Goal: Task Accomplishment & Management: Use online tool/utility

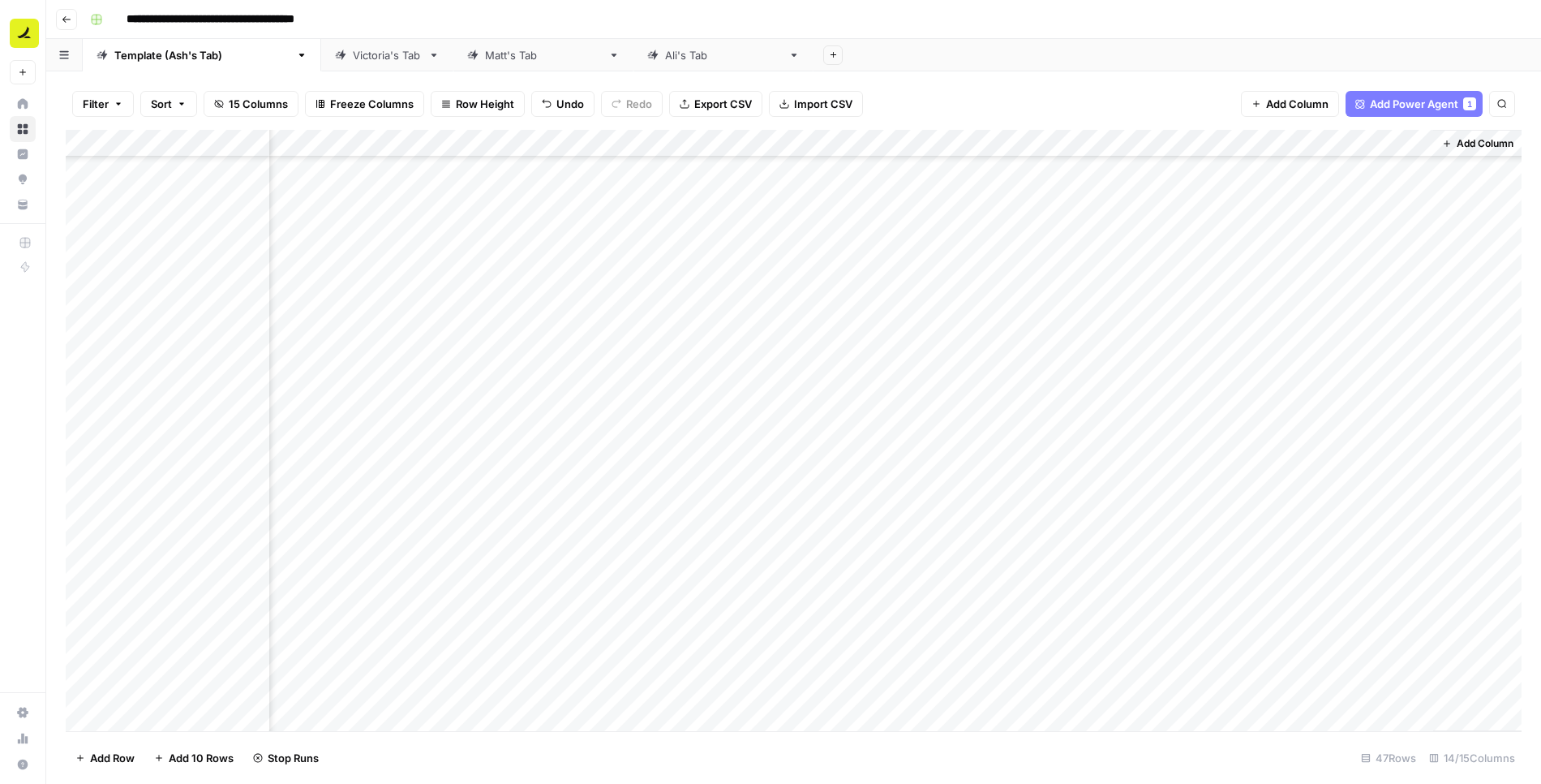
scroll to position [747, 773]
click at [185, 721] on div "Add Column" at bounding box center [793, 431] width 1456 height 602
click at [1192, 688] on div "Add Column" at bounding box center [793, 431] width 1456 height 602
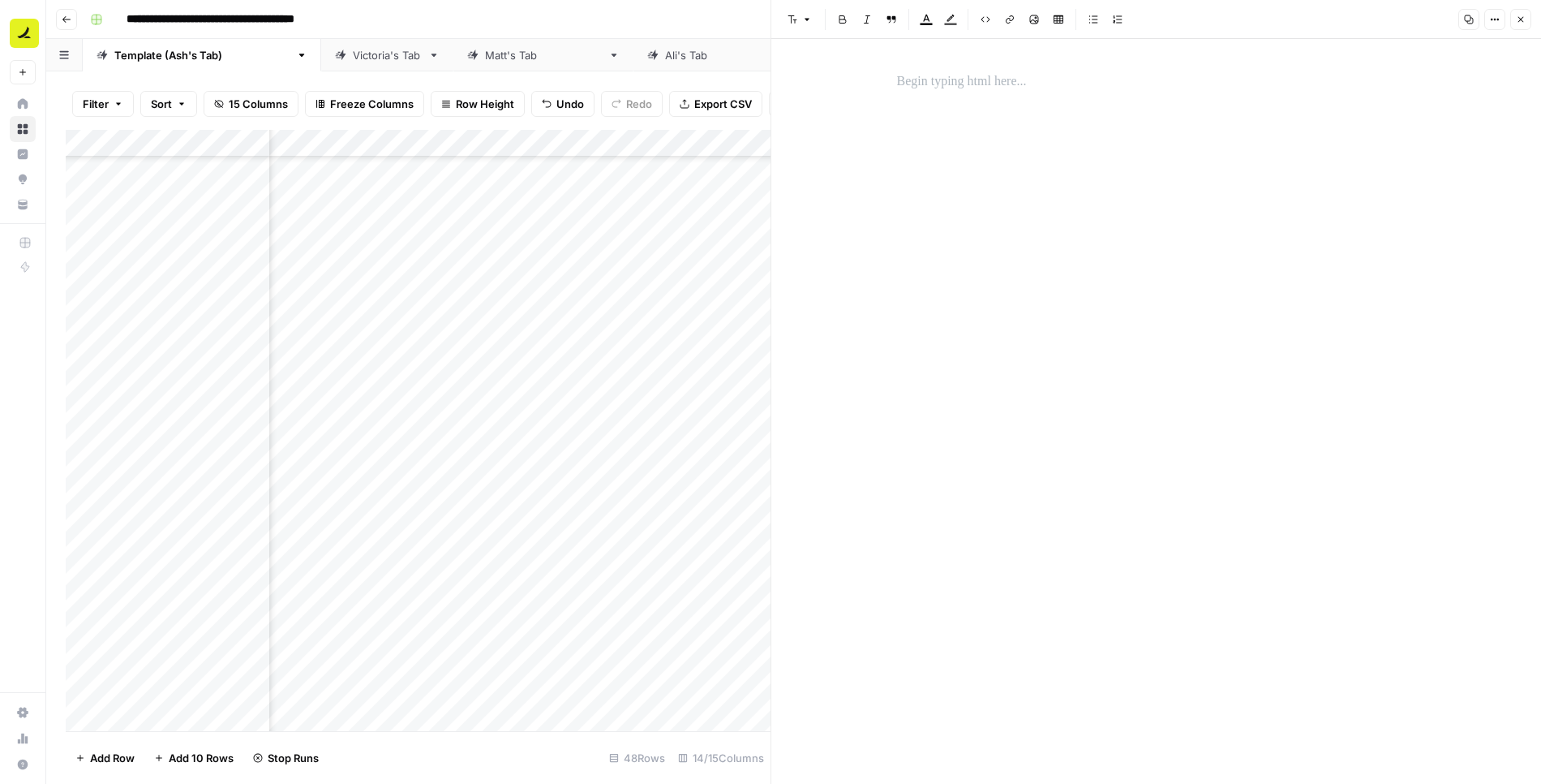
click at [970, 79] on p at bounding box center [1157, 82] width 519 height 21
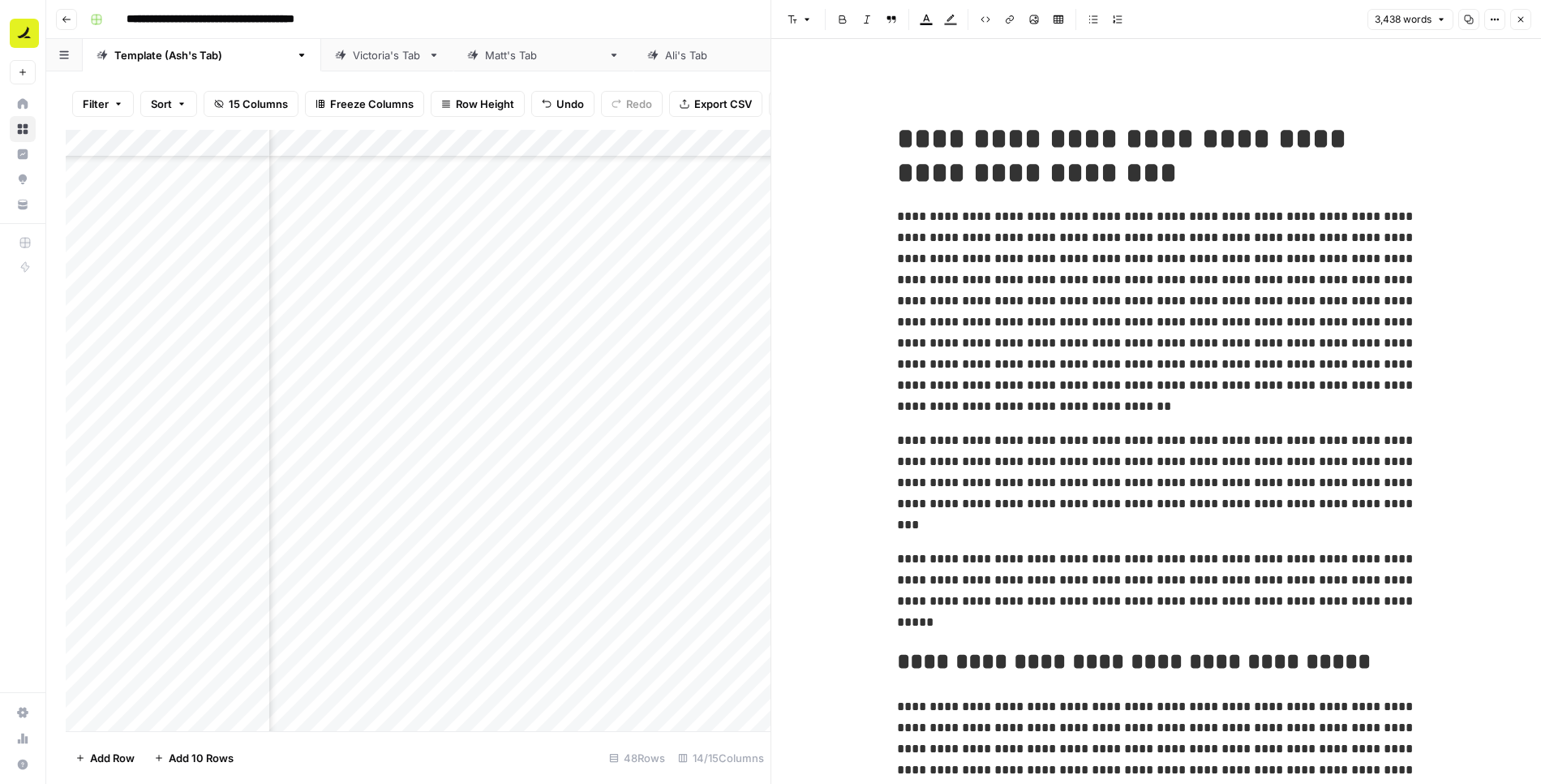
click at [994, 241] on span "**********" at bounding box center [1157, 311] width 519 height 202
click at [979, 148] on span "**********" at bounding box center [1127, 156] width 458 height 64
click at [1525, 20] on icon "button" at bounding box center [1521, 19] width 10 height 10
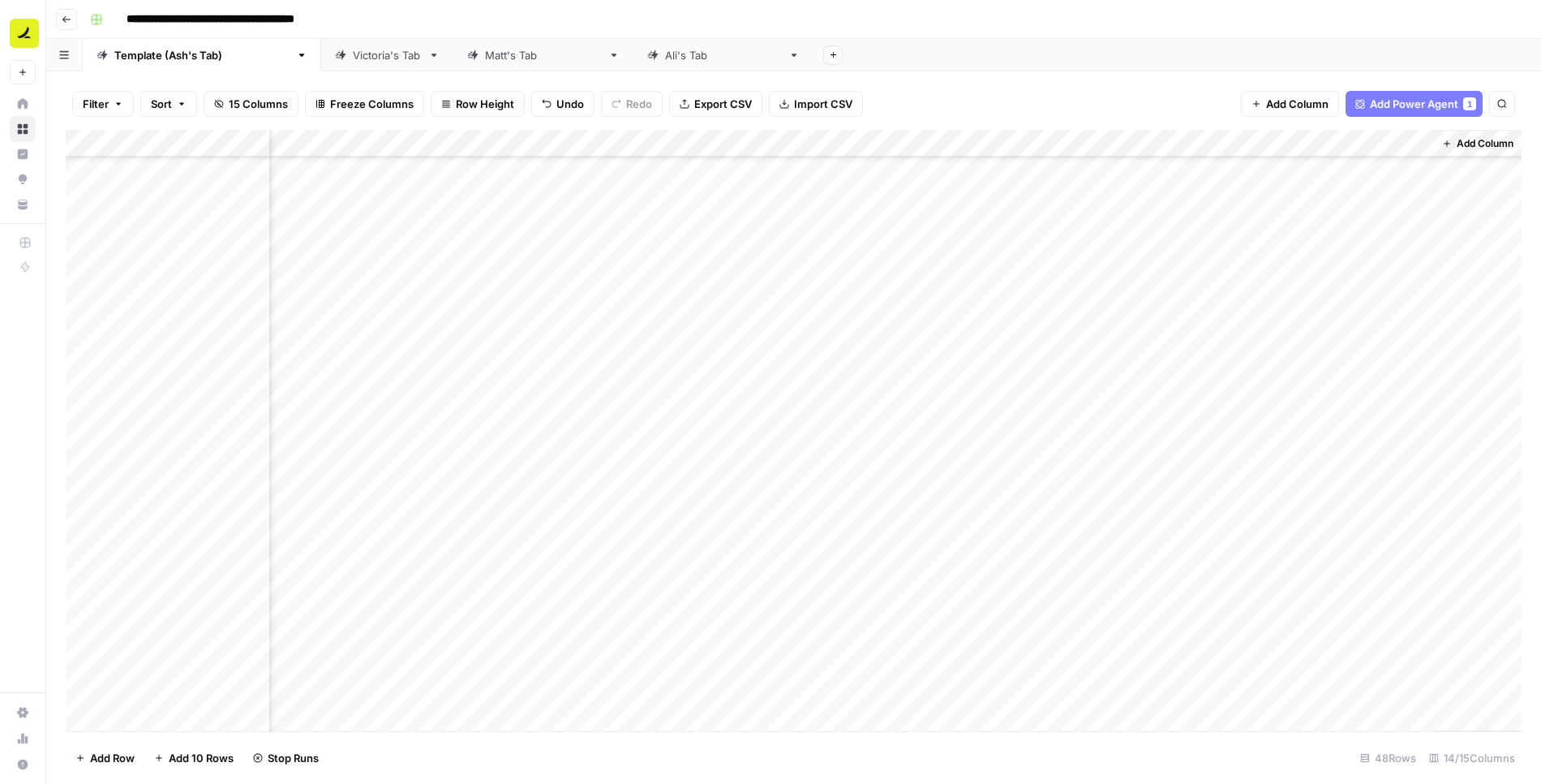
scroll to position [775, 755]
click at [1292, 144] on div "Add Column" at bounding box center [793, 431] width 1456 height 602
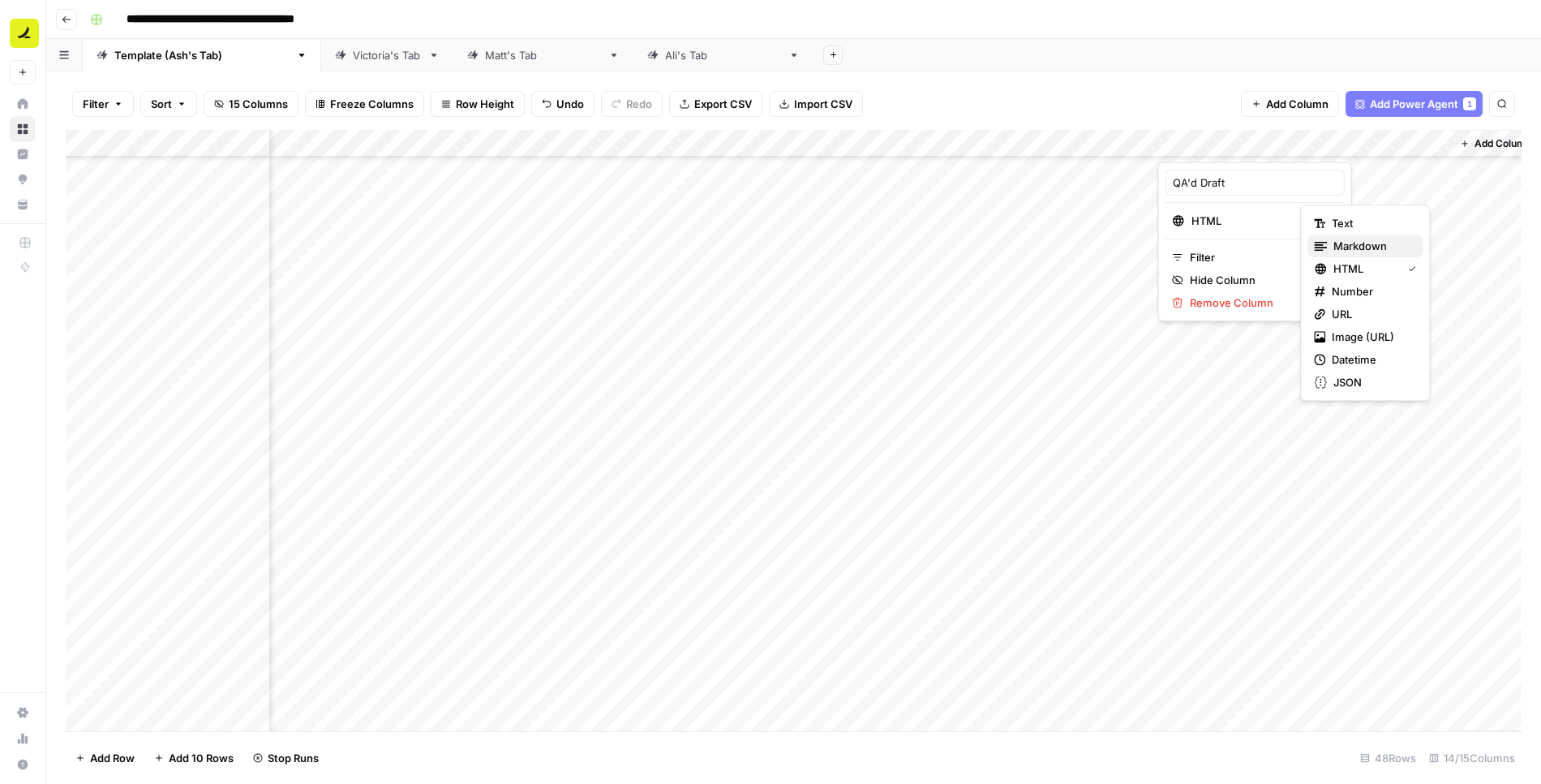
click at [1347, 244] on span "Markdown" at bounding box center [1372, 246] width 76 height 16
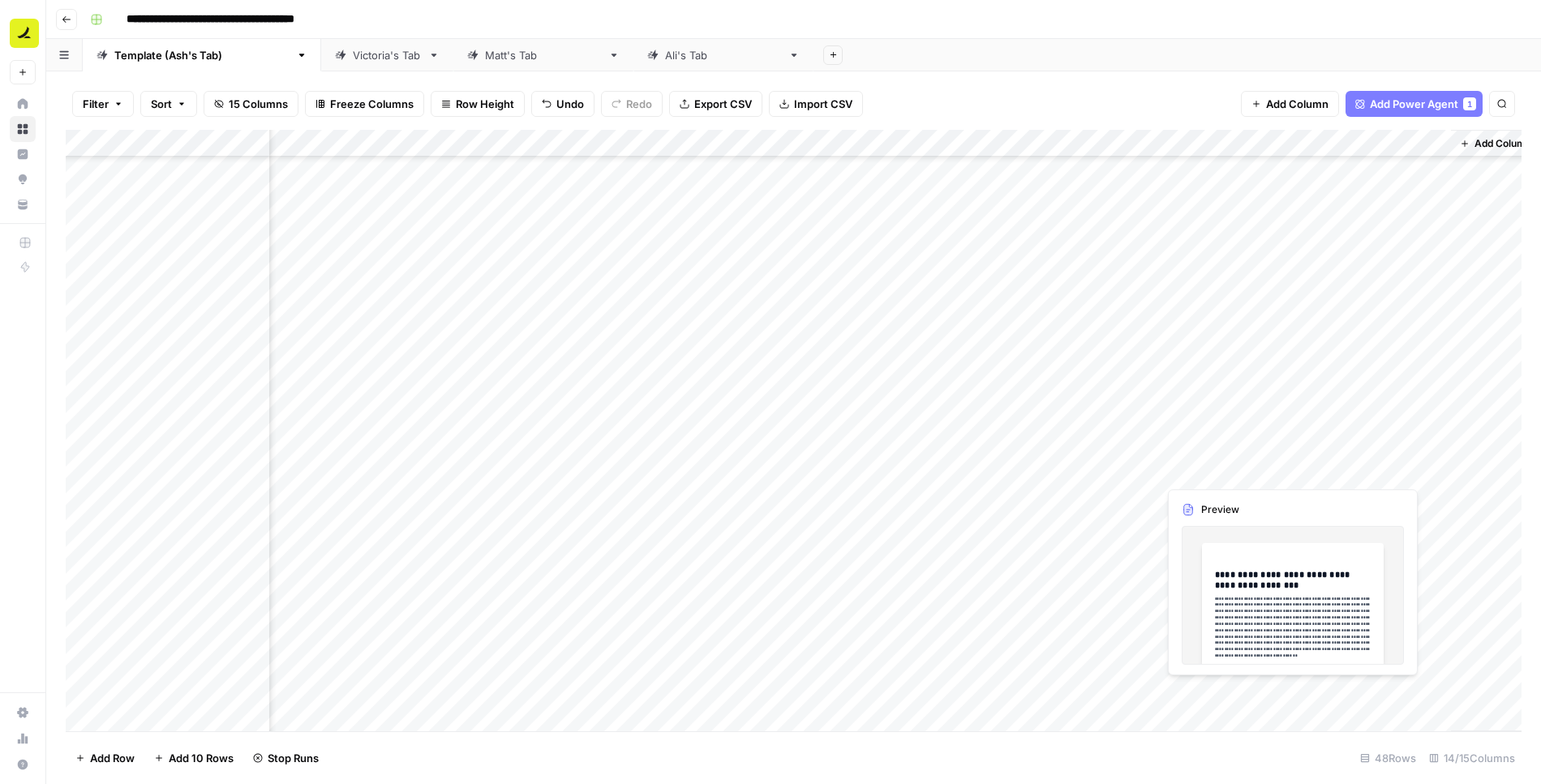
click at [1200, 693] on div "Add Column" at bounding box center [793, 431] width 1456 height 602
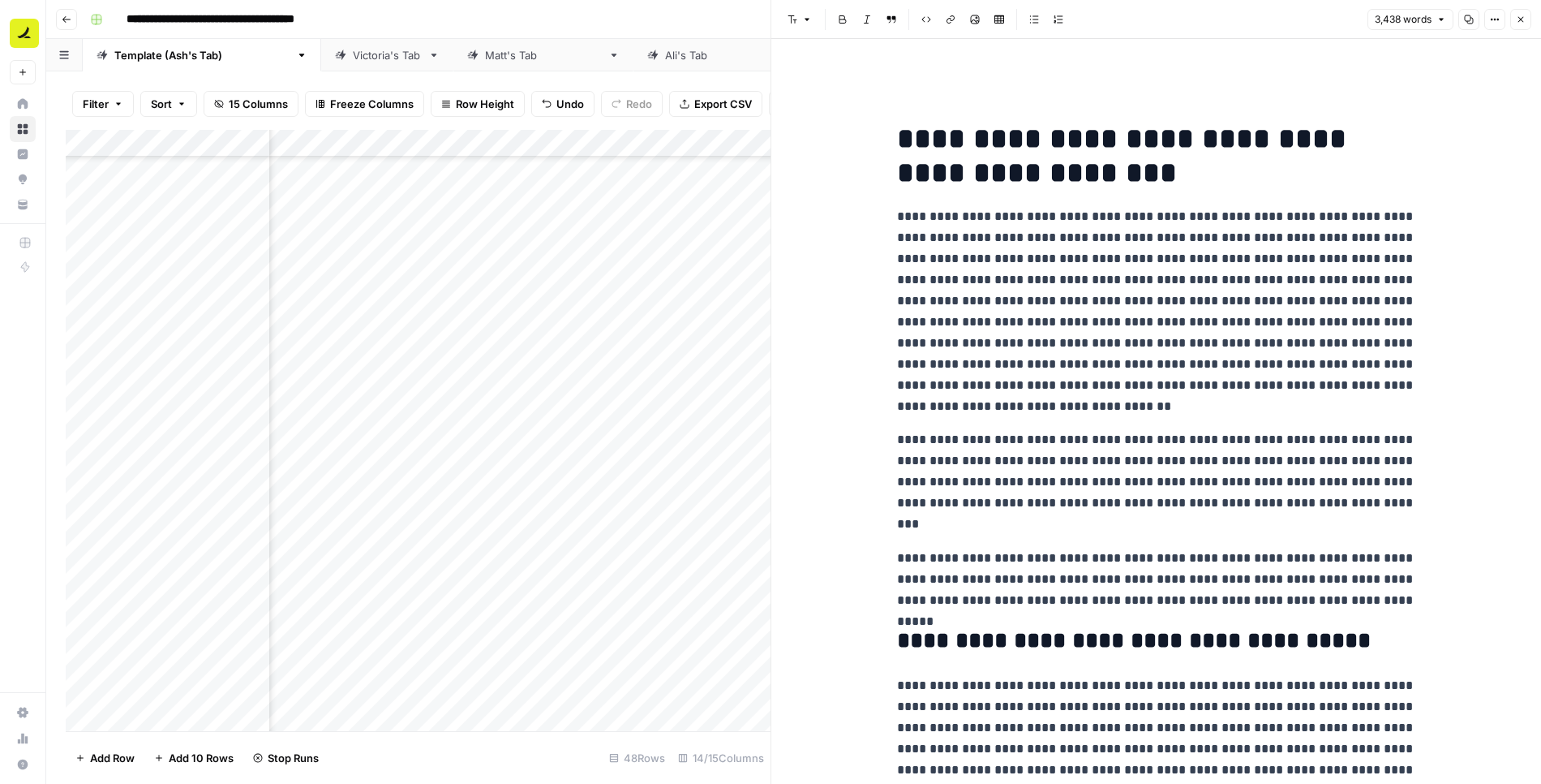
click at [1138, 375] on p "**********" at bounding box center [1157, 312] width 519 height 211
click at [1526, 21] on icon "button" at bounding box center [1521, 19] width 10 height 10
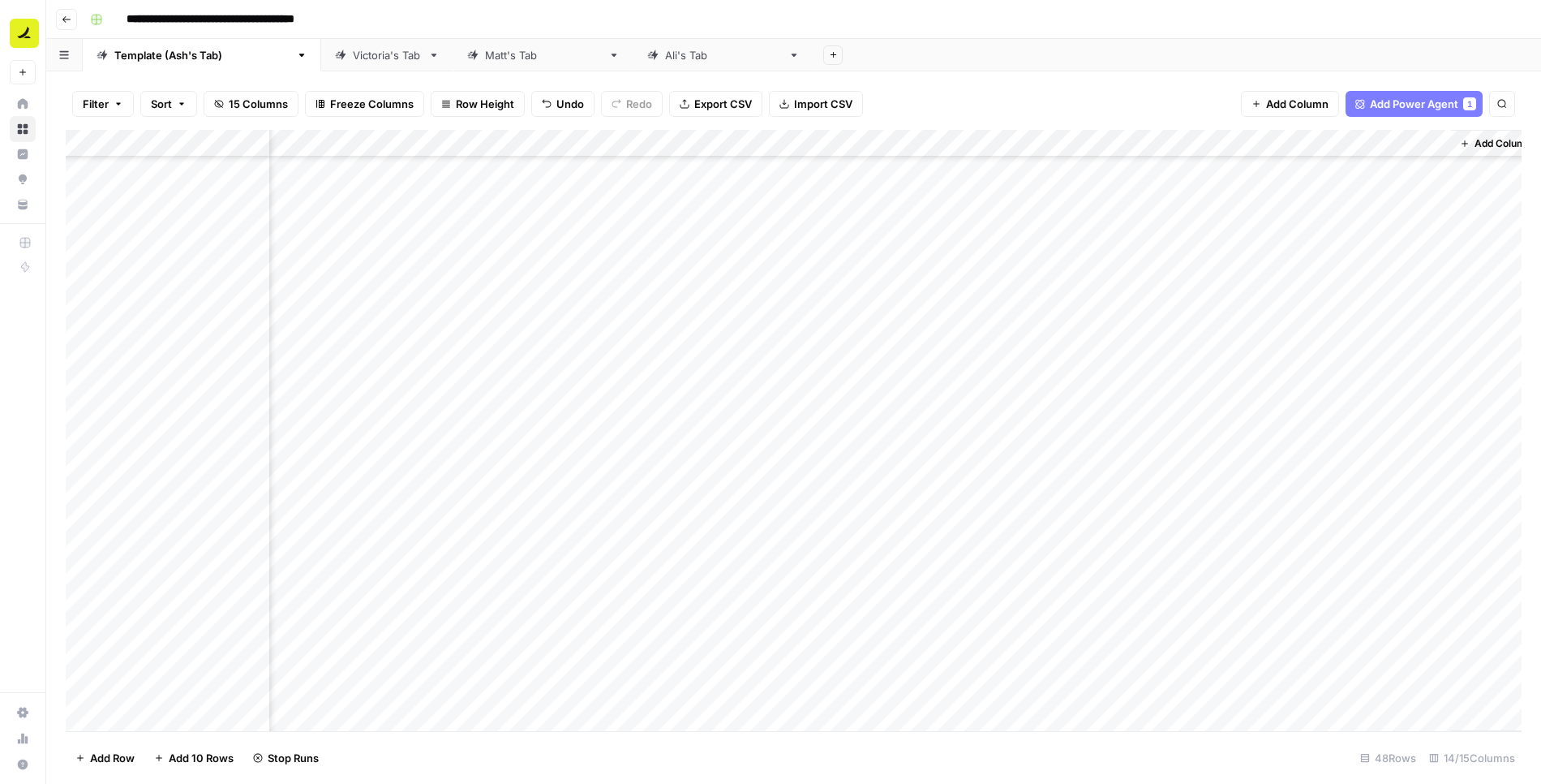
click at [1216, 144] on div "Add Column" at bounding box center [793, 431] width 1456 height 602
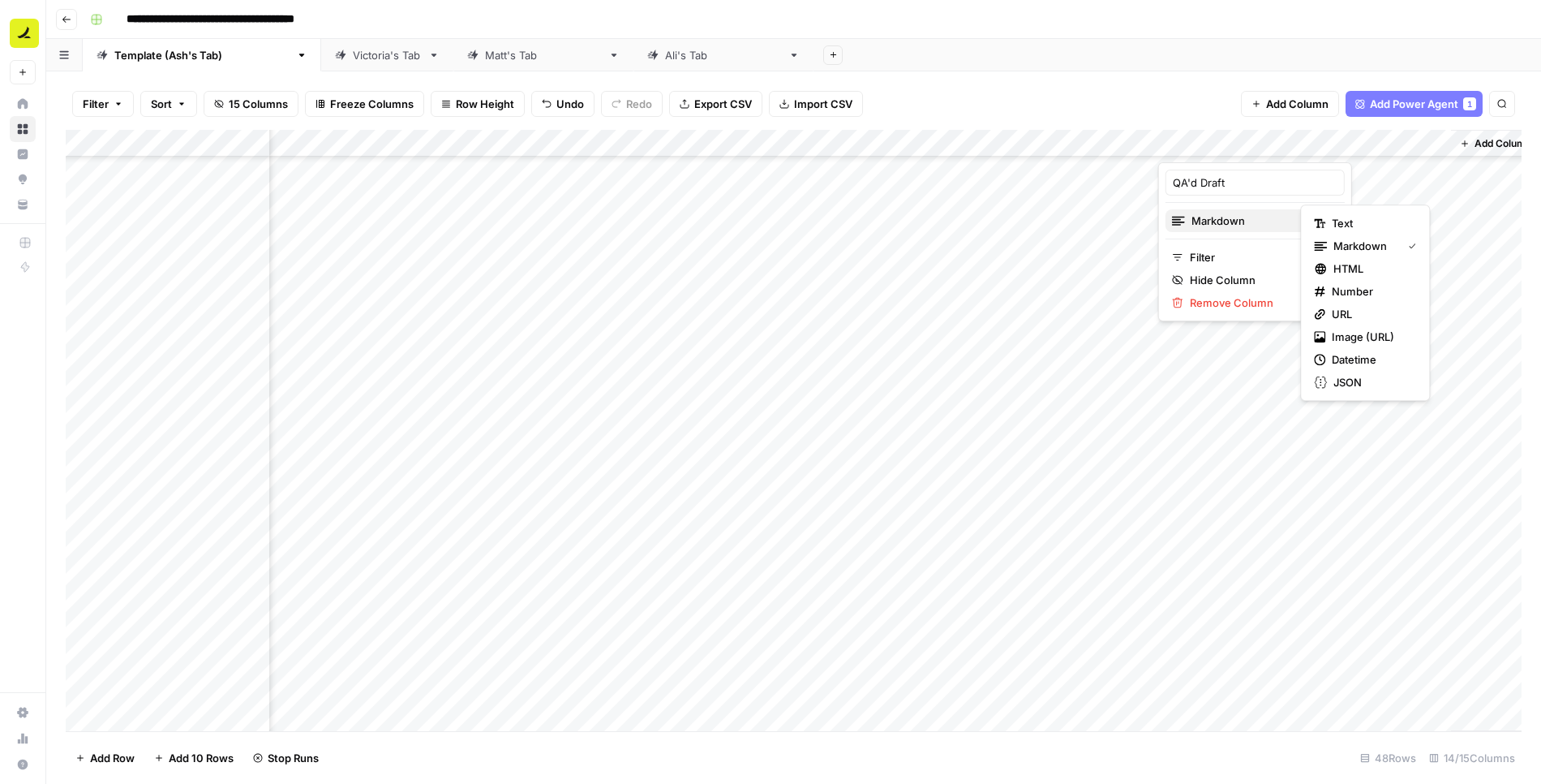
click at [1248, 219] on span "Markdown" at bounding box center [1254, 221] width 124 height 16
click at [1354, 217] on span "Text" at bounding box center [1371, 223] width 78 height 16
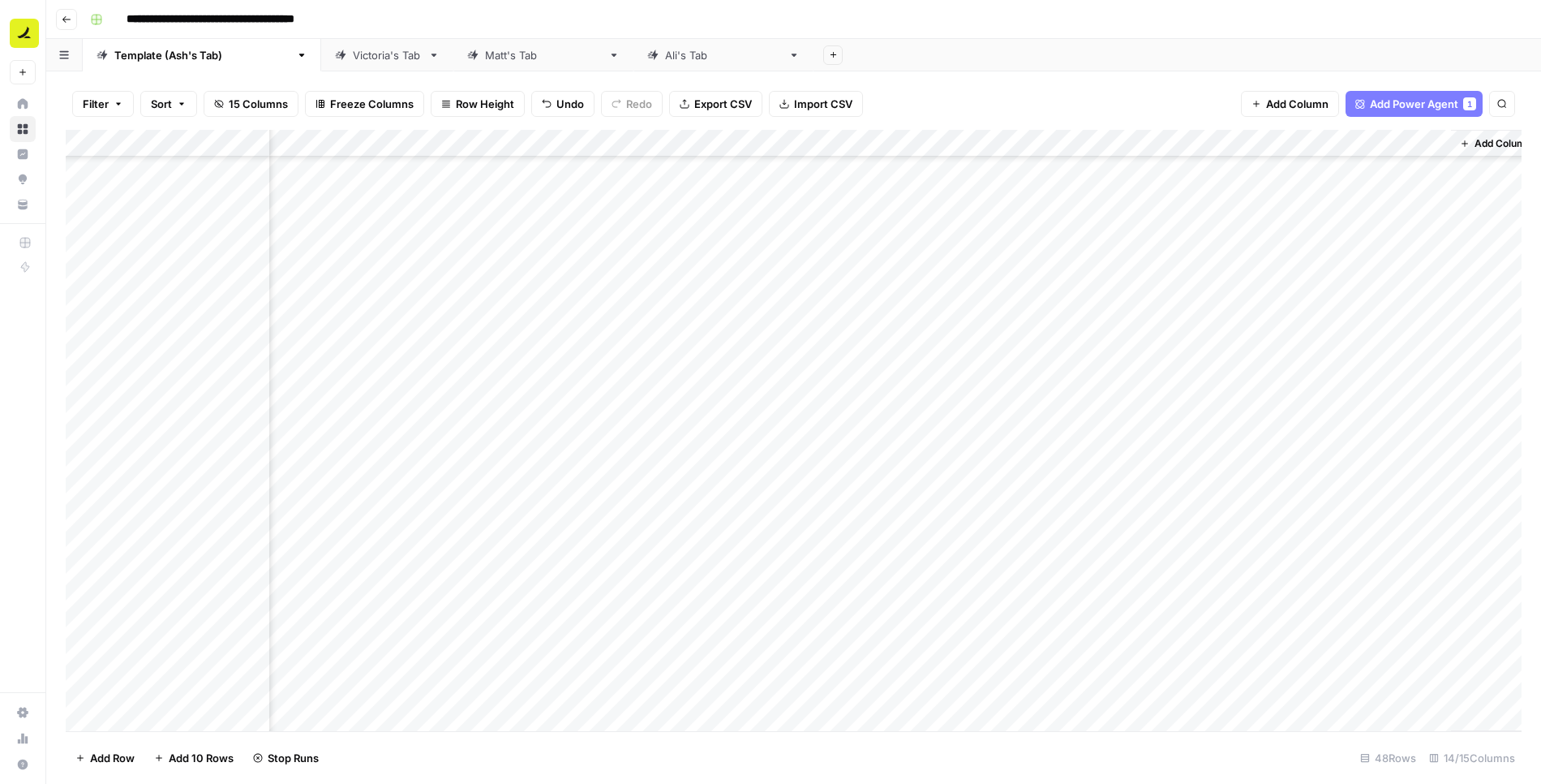
click at [1196, 693] on div "Add Column" at bounding box center [793, 431] width 1456 height 602
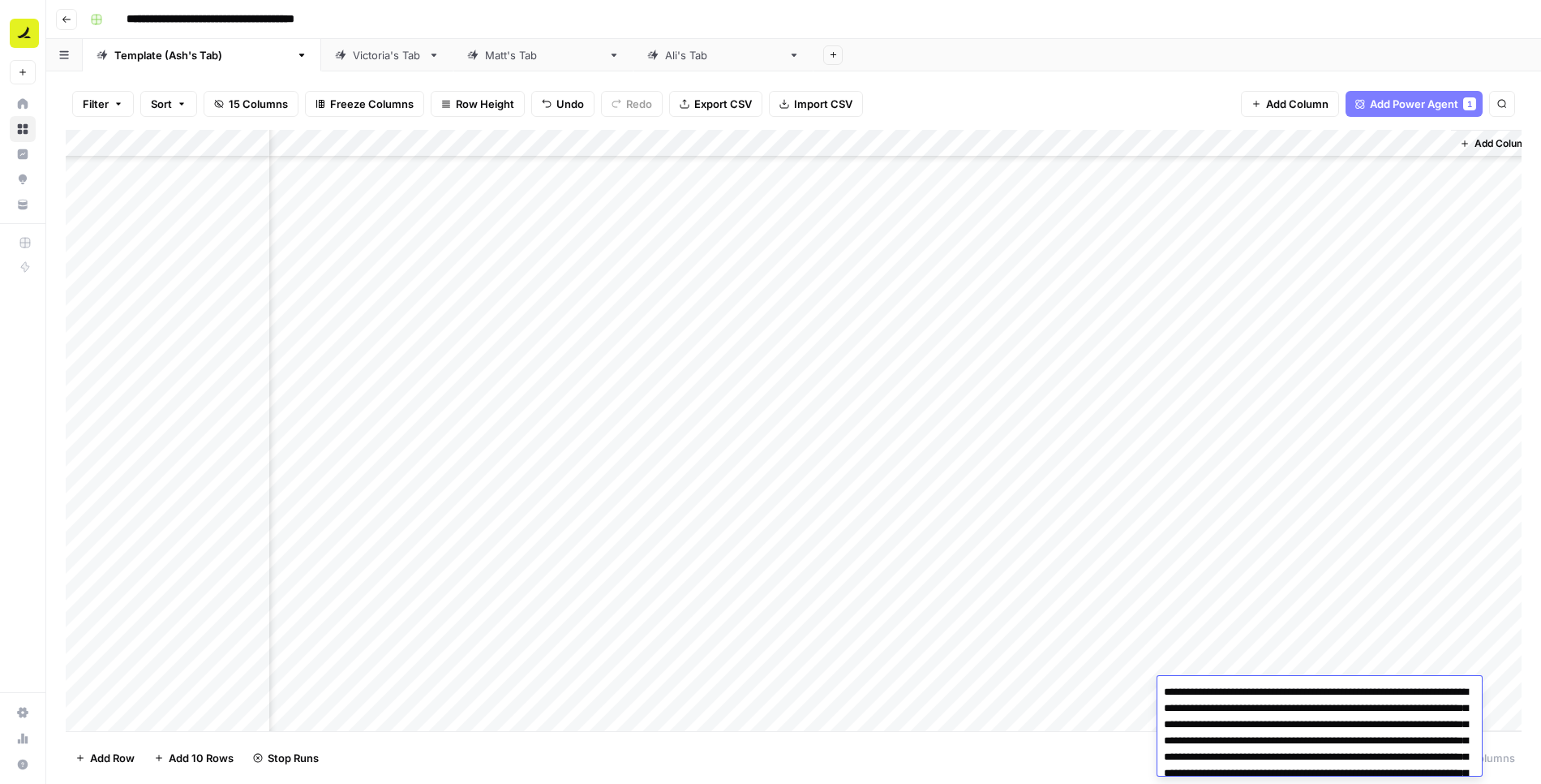
scroll to position [11640, 0]
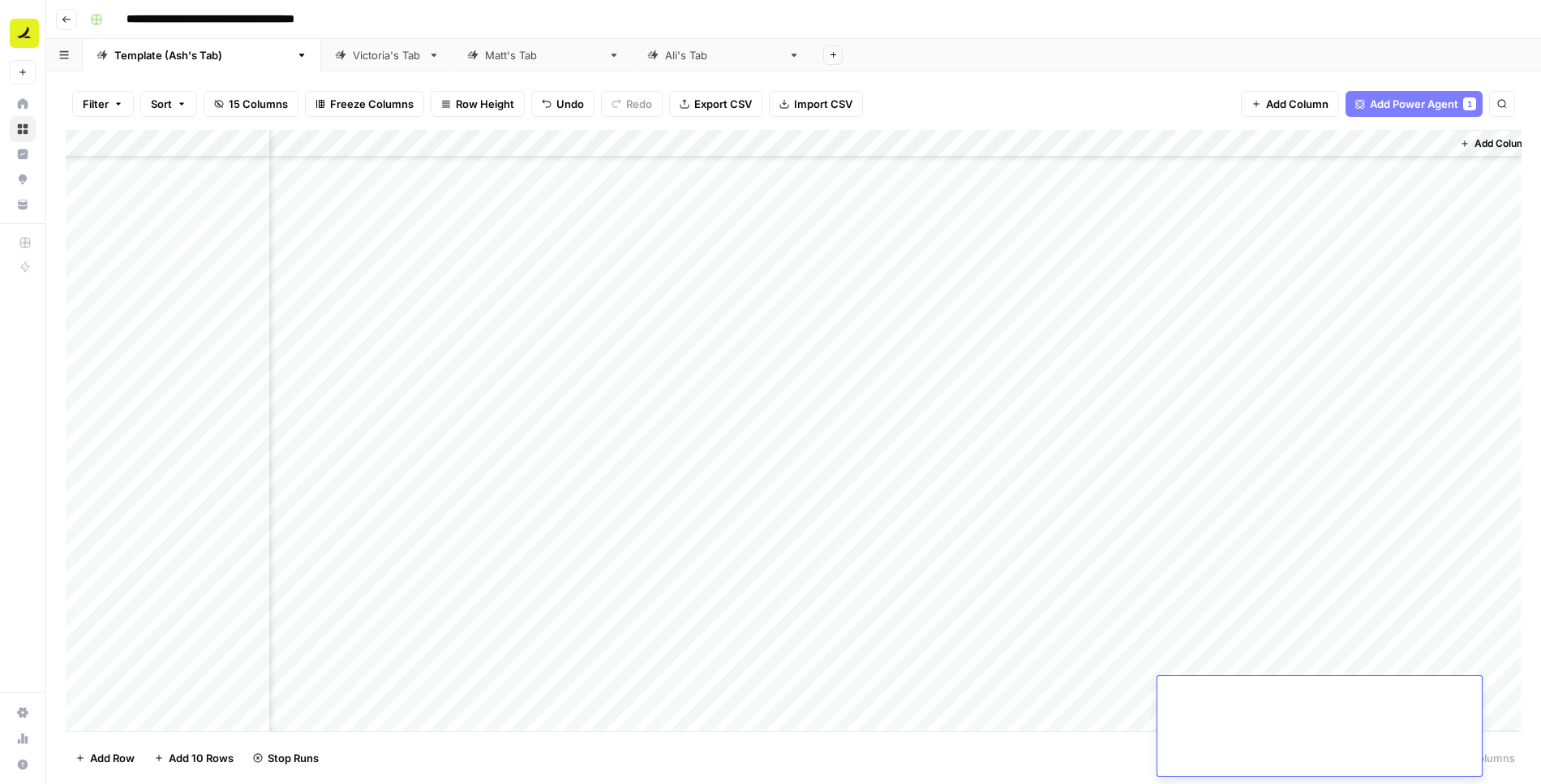
click at [1095, 749] on footer "Add Row Add 10 Rows Stop Runs 48 Rows 14/15 Columns" at bounding box center [793, 757] width 1456 height 53
click at [1207, 690] on div "Add Column" at bounding box center [793, 431] width 1456 height 602
click at [1074, 752] on footer "Add Row Add 10 Rows Stop Runs 48 Rows 14/15 Columns" at bounding box center [793, 757] width 1456 height 53
click at [1291, 143] on div "Add Column" at bounding box center [793, 431] width 1456 height 602
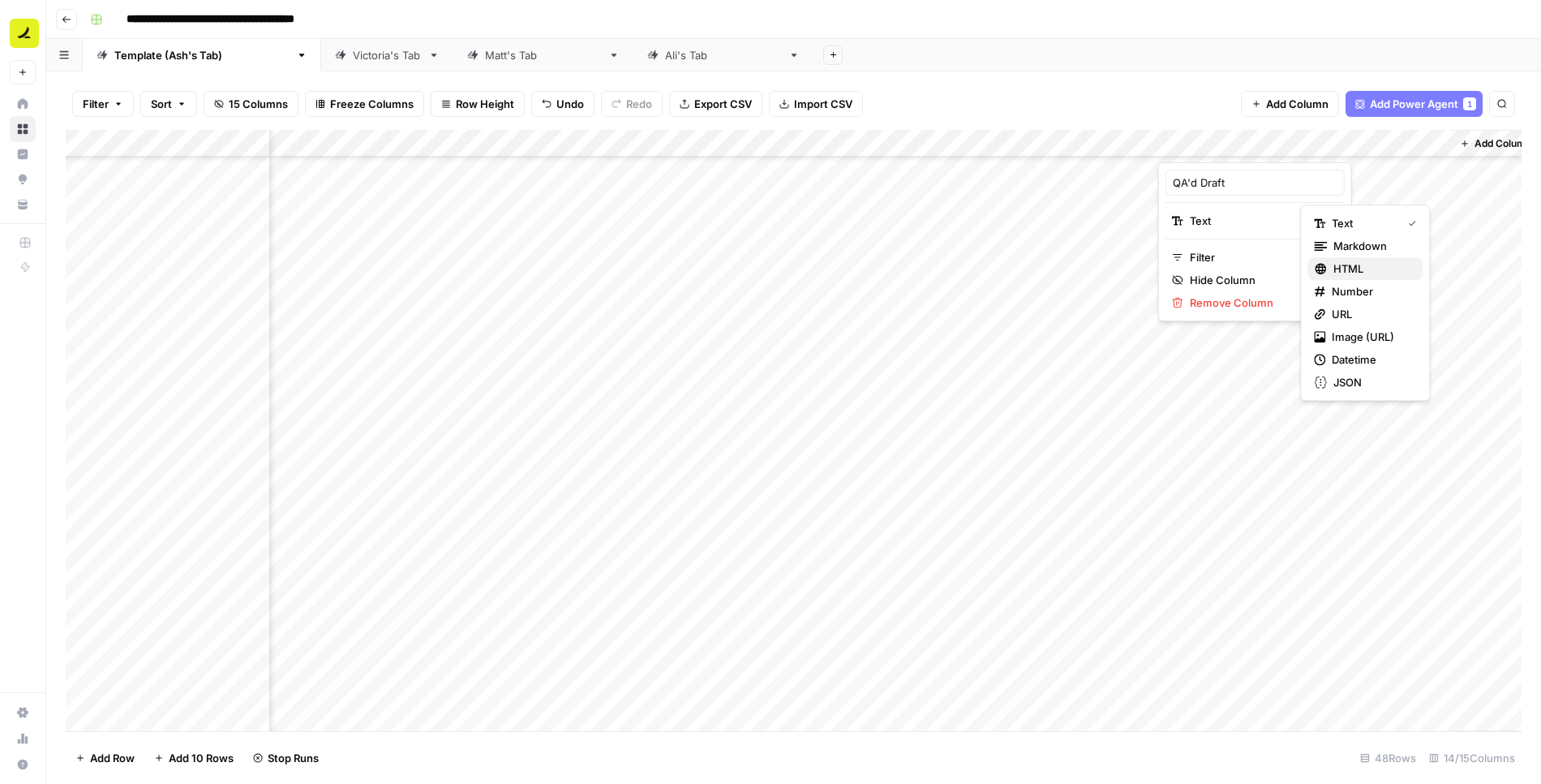
click at [1352, 259] on button "HTML" at bounding box center [1365, 268] width 115 height 23
click at [1223, 690] on div "Add Column" at bounding box center [793, 431] width 1456 height 602
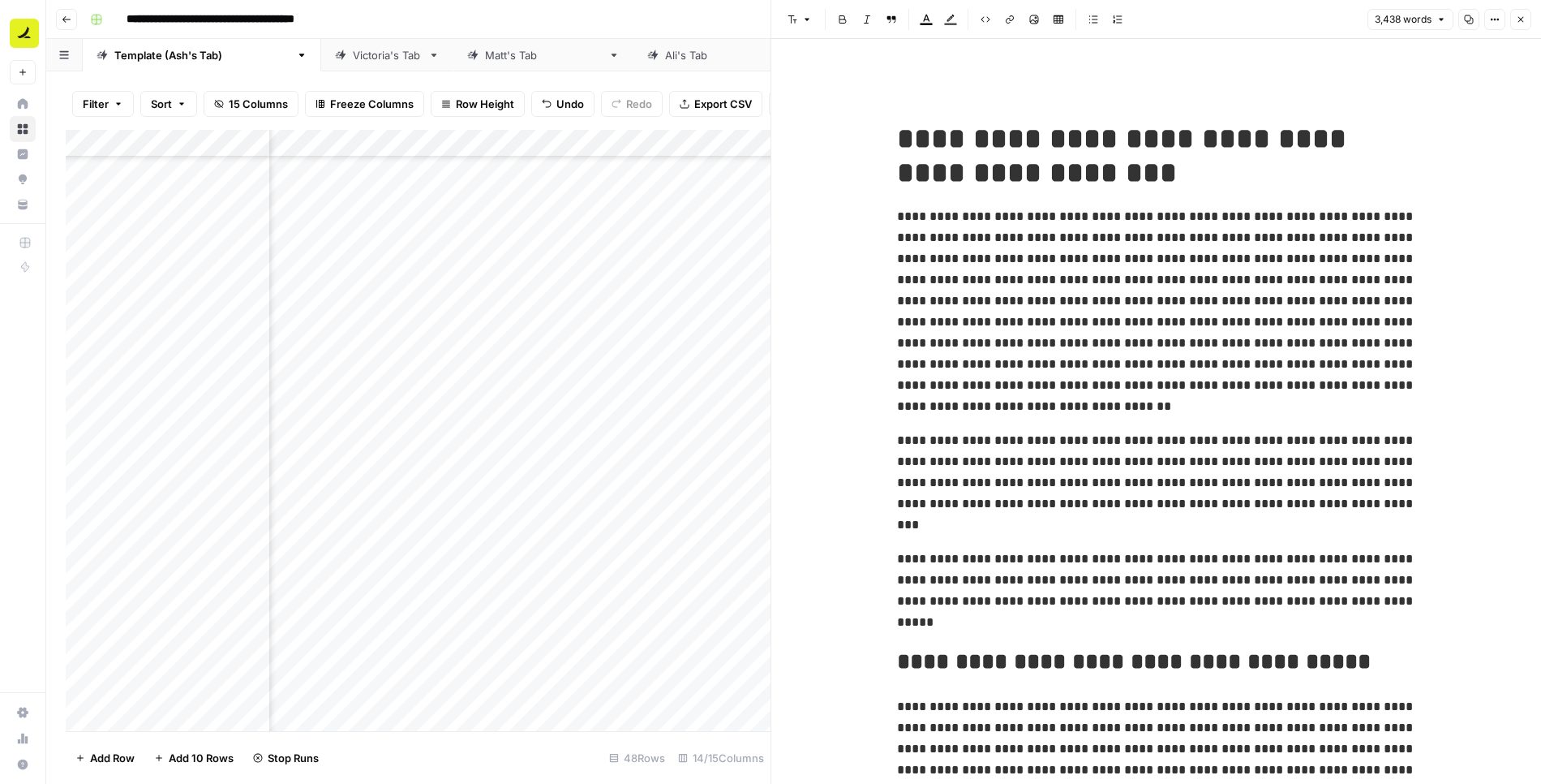
click at [1521, 24] on icon "button" at bounding box center [1521, 19] width 10 height 10
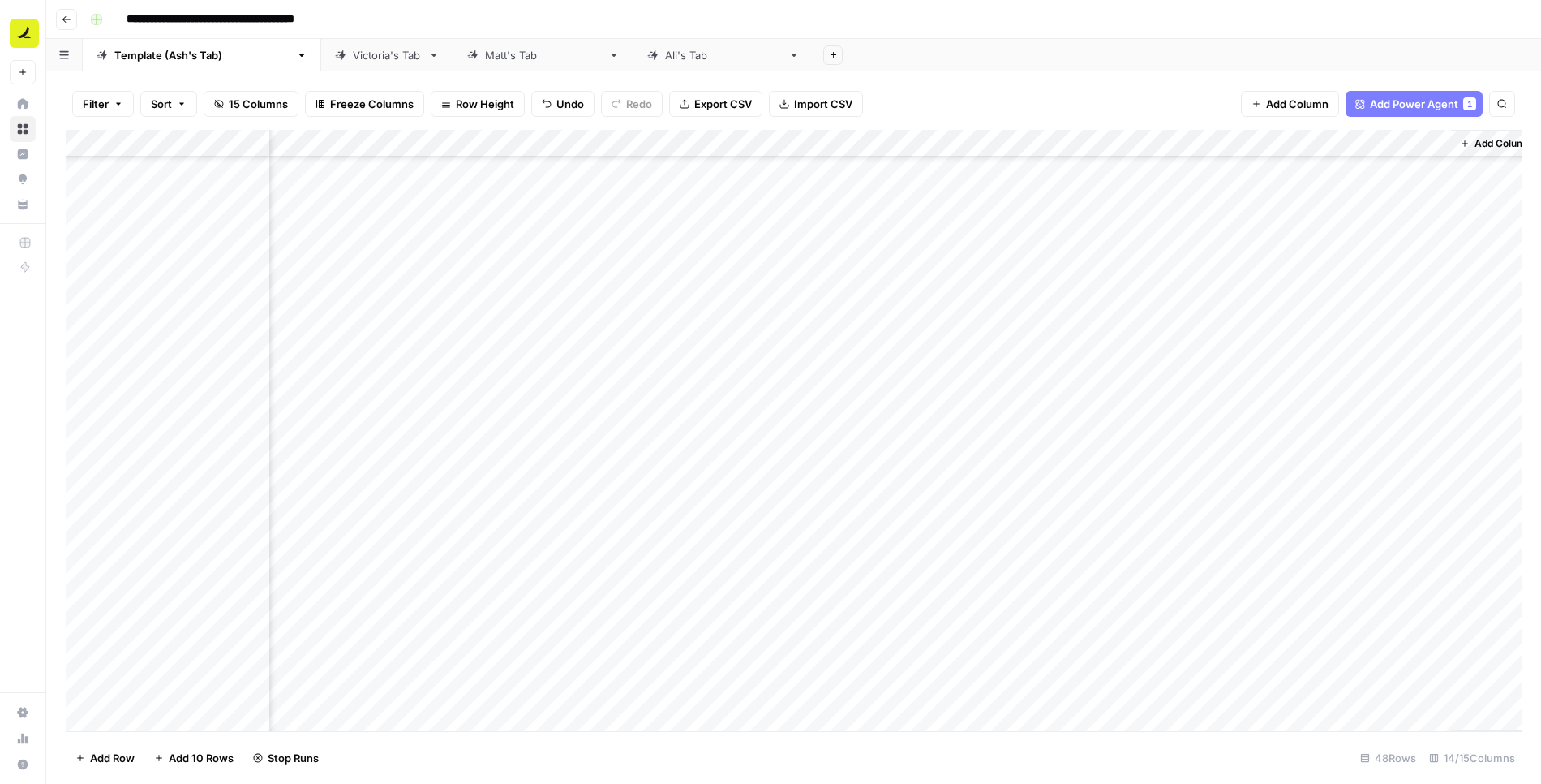
click at [1174, 34] on header "**********" at bounding box center [794, 19] width 1496 height 39
click at [1200, 690] on div "Add Column" at bounding box center [793, 431] width 1456 height 602
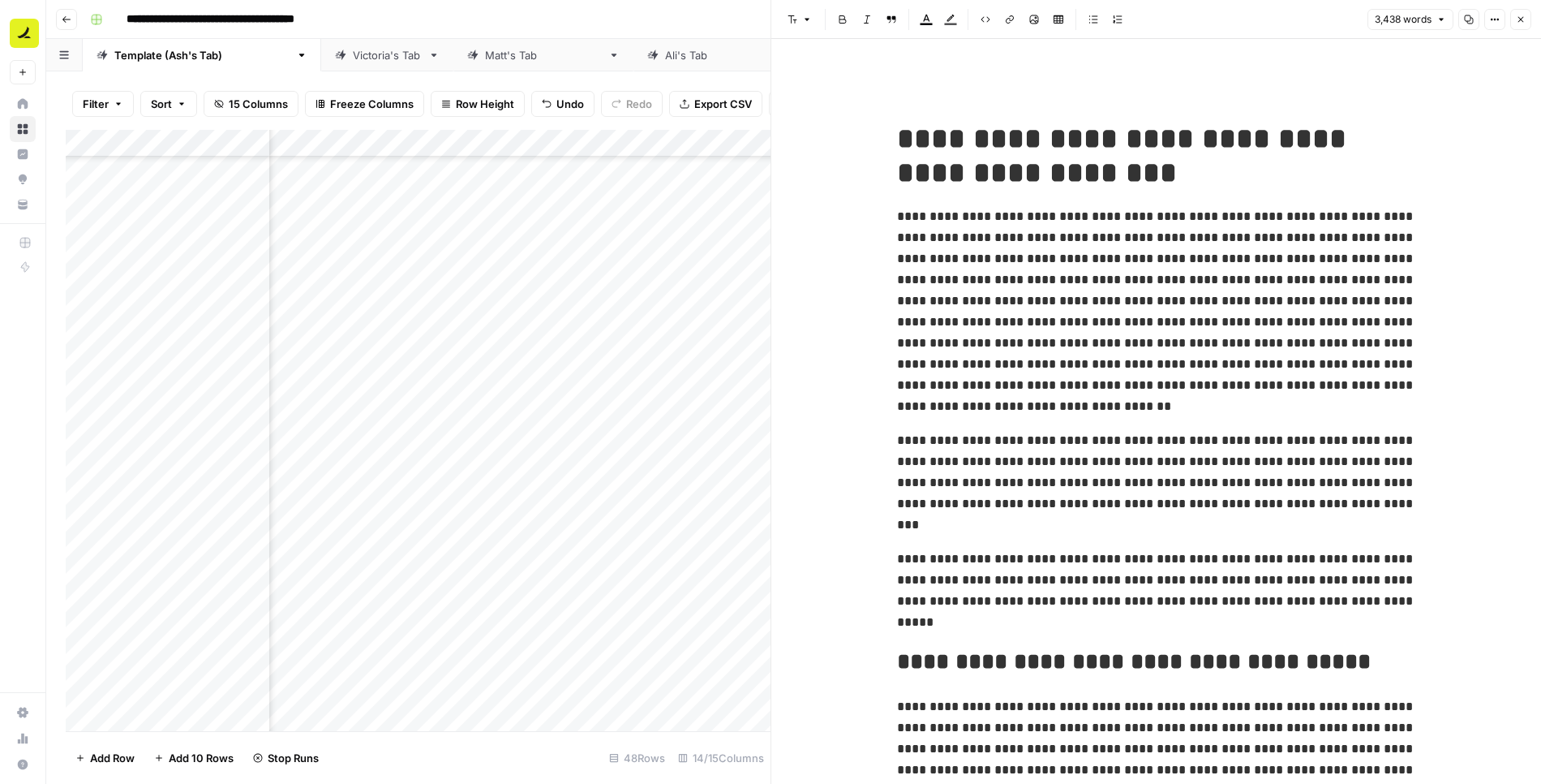
click at [1129, 486] on span "**********" at bounding box center [1157, 482] width 519 height 96
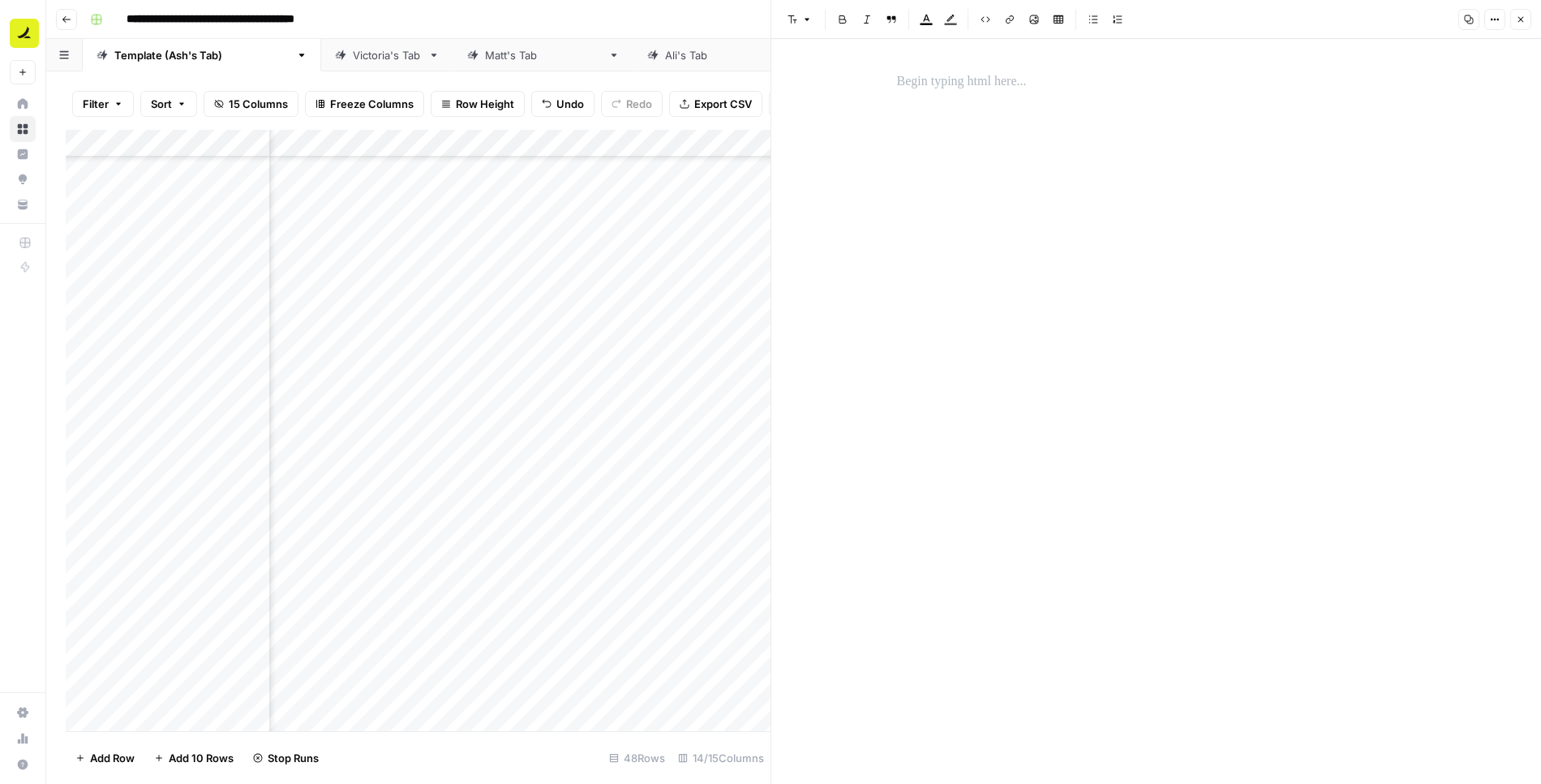
click at [1522, 24] on icon "button" at bounding box center [1521, 19] width 10 height 10
